Goal: Task Accomplishment & Management: Use online tool/utility

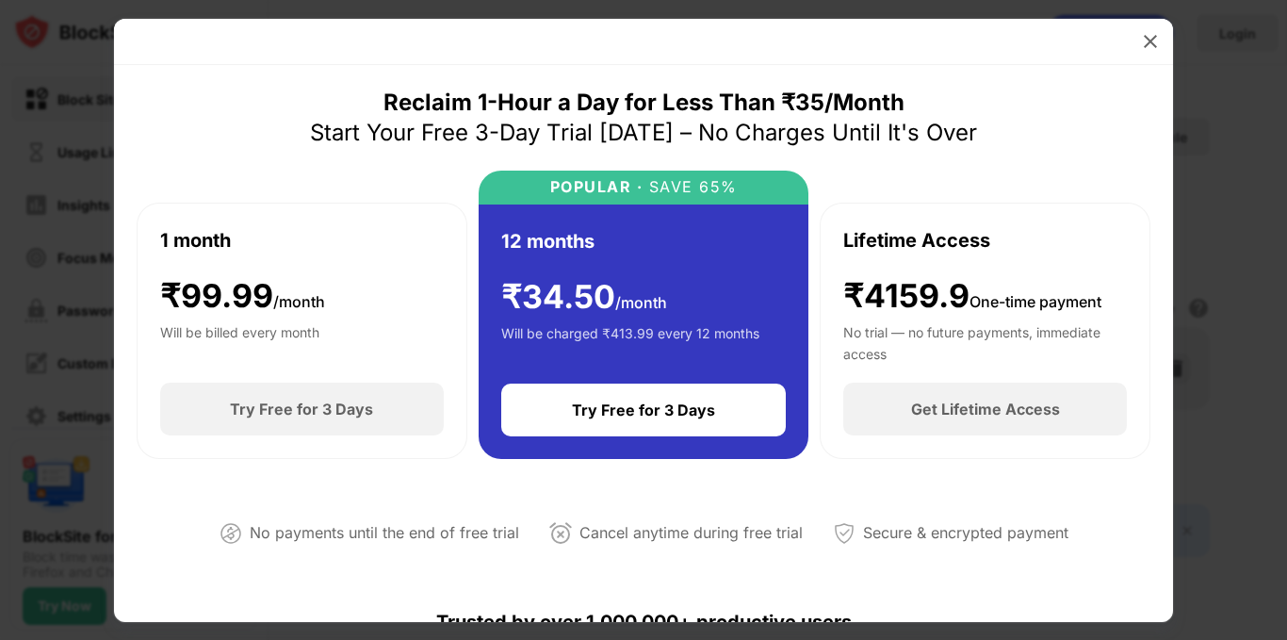
scroll to position [503, 0]
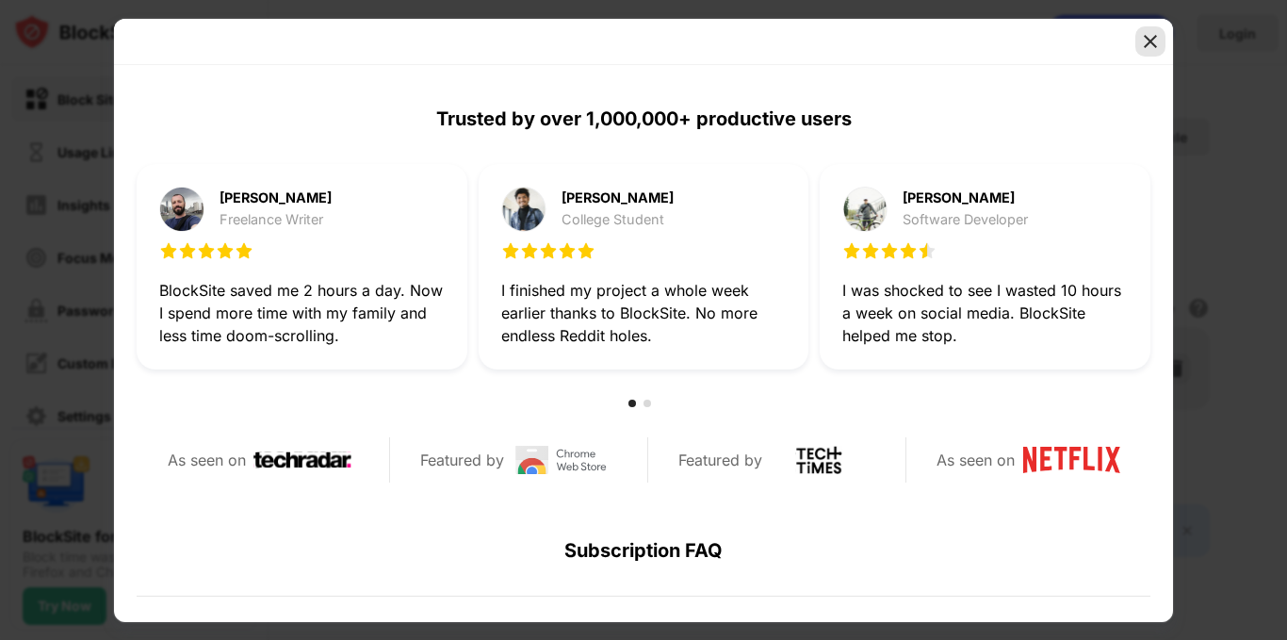
click at [1154, 35] on img at bounding box center [1150, 41] width 19 height 19
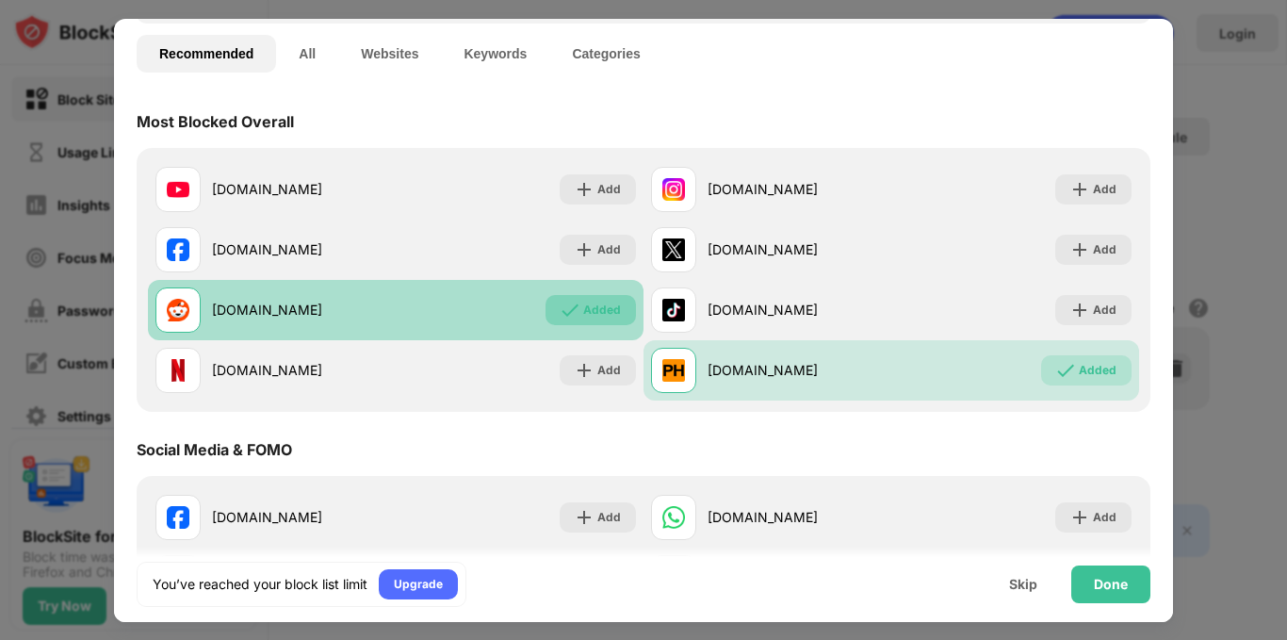
click at [570, 318] on img at bounding box center [570, 310] width 19 height 19
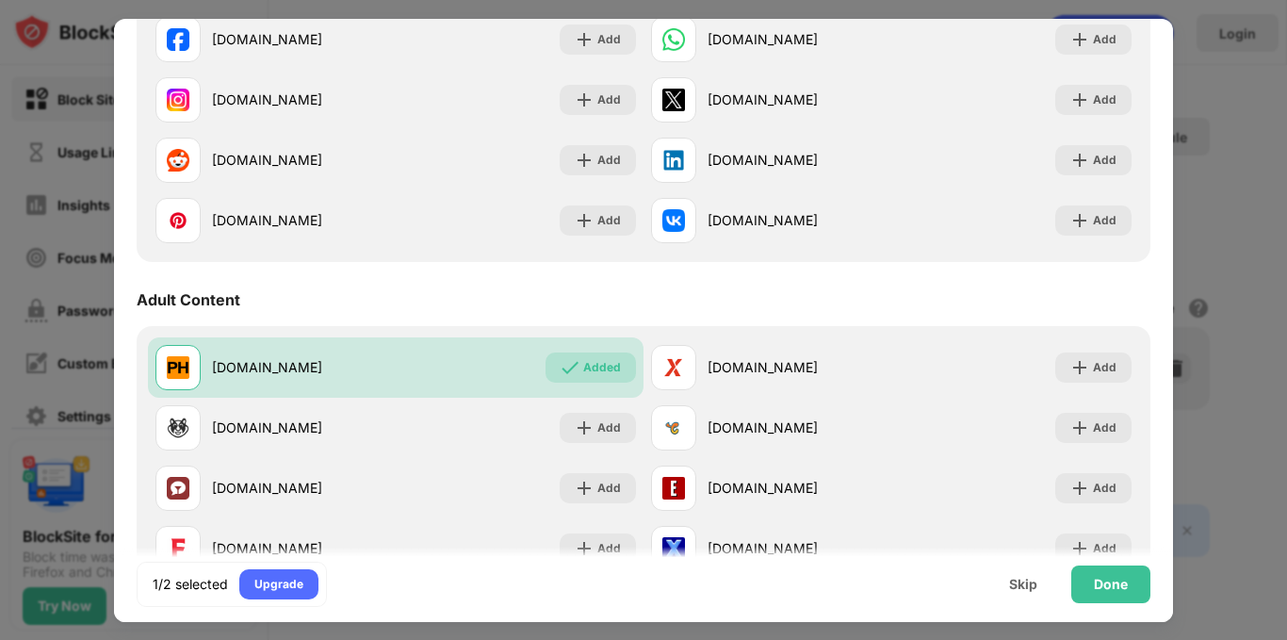
scroll to position [602, 0]
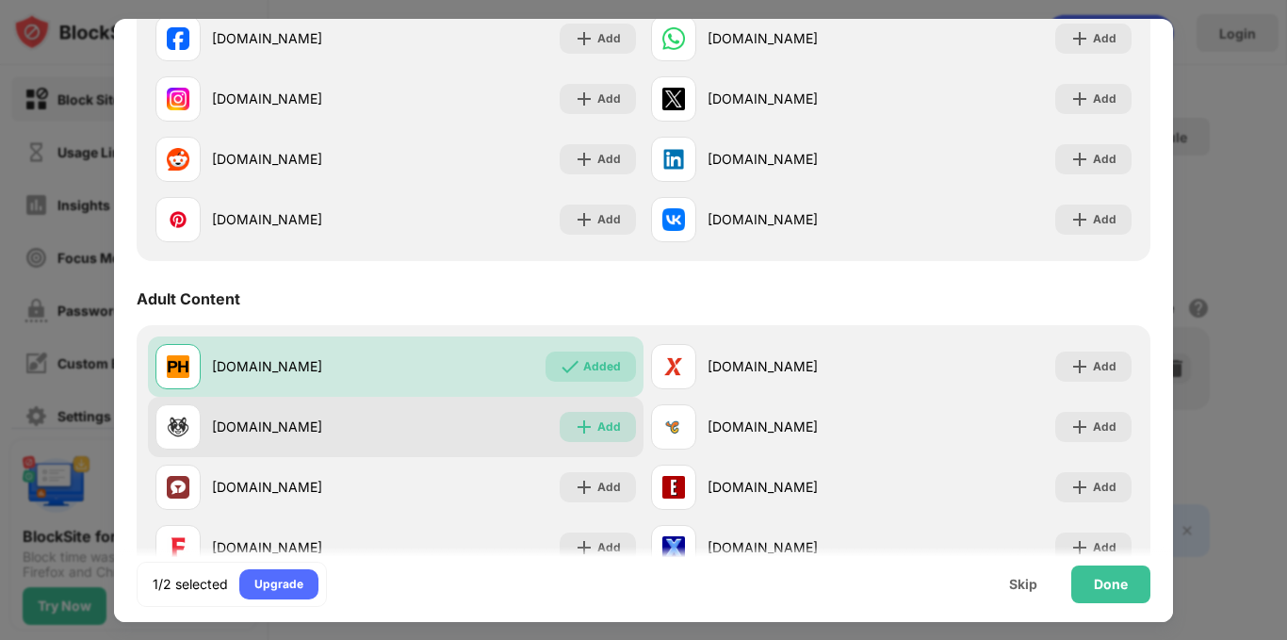
click at [598, 416] on div "Add" at bounding box center [598, 427] width 76 height 30
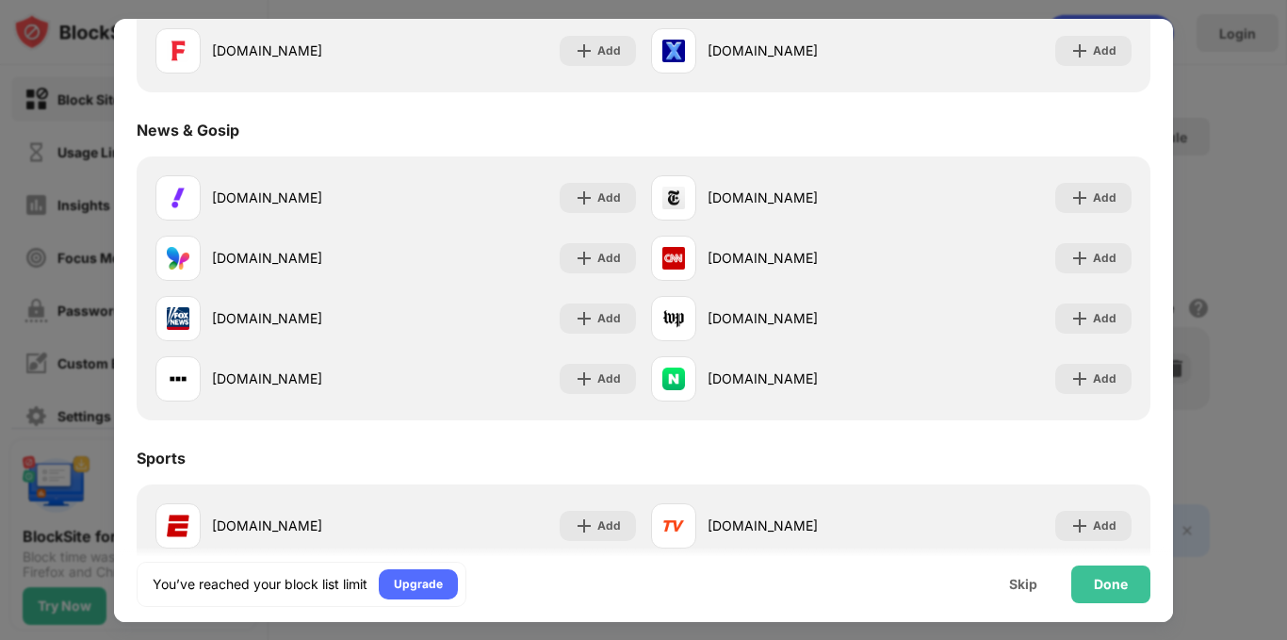
scroll to position [1107, 0]
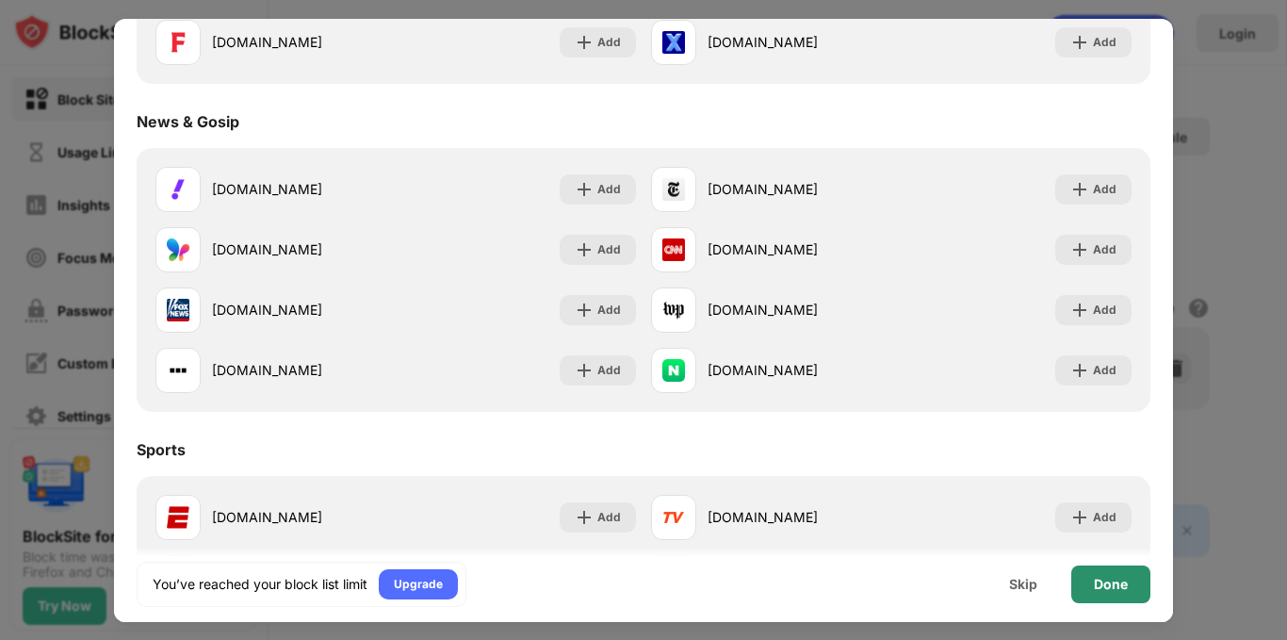
click at [1109, 589] on div "Done" at bounding box center [1111, 584] width 34 height 15
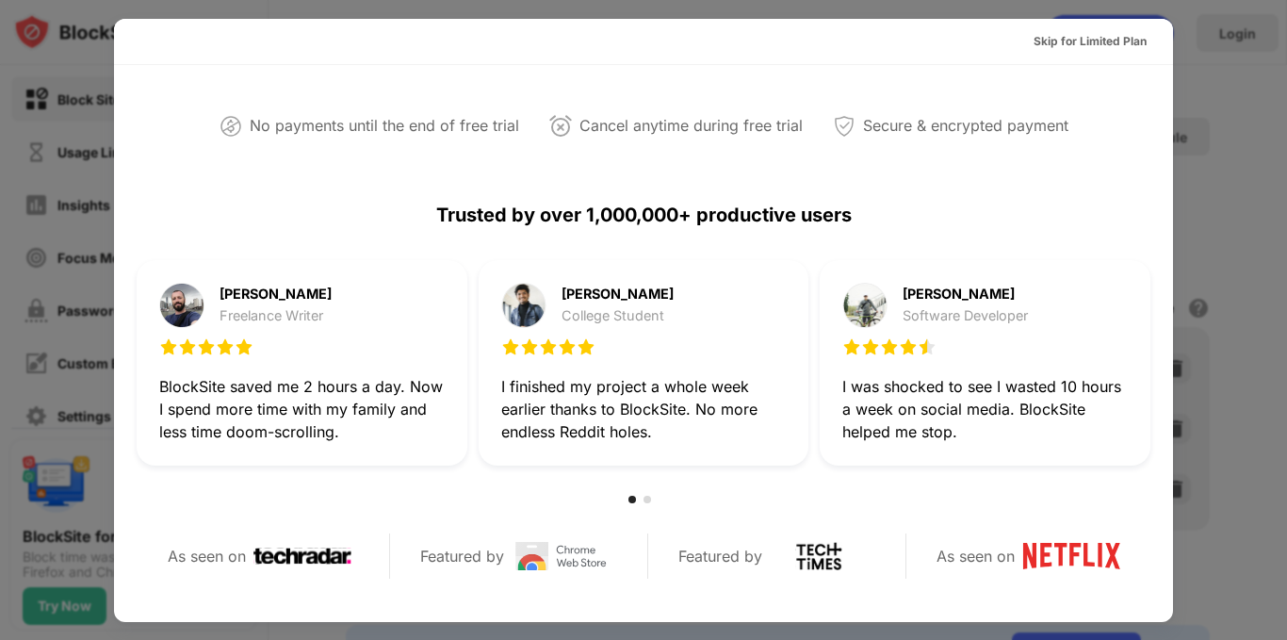
scroll to position [0, 0]
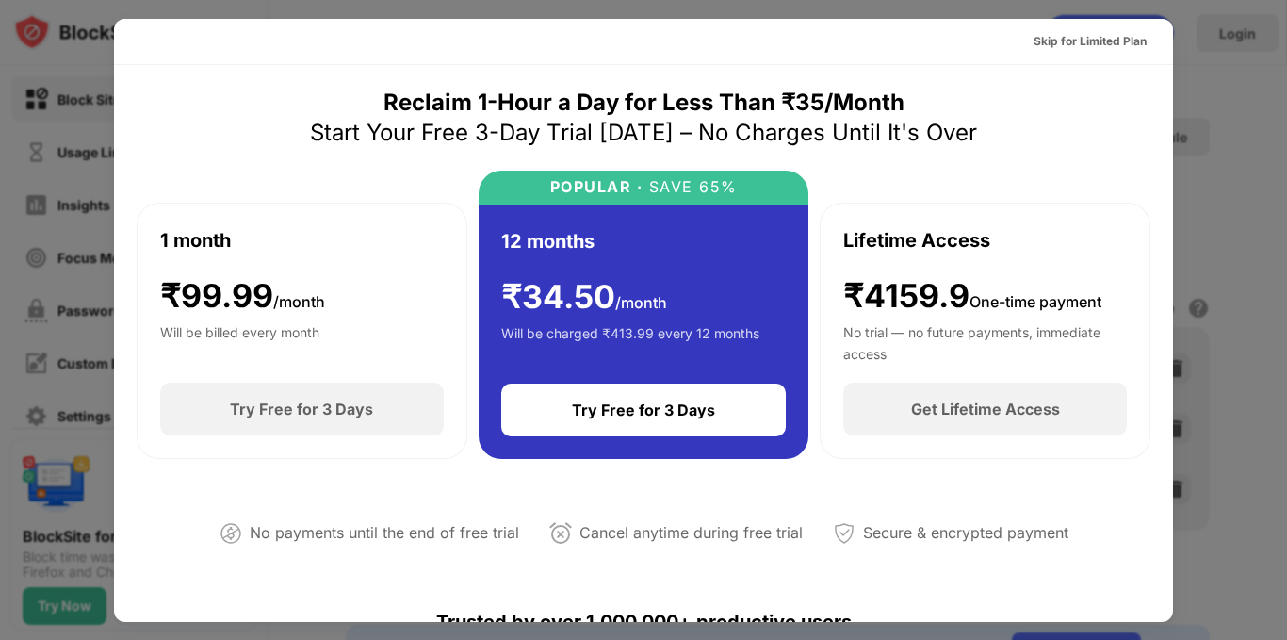
click at [1286, 115] on div at bounding box center [643, 320] width 1287 height 640
